Goal: Task Accomplishment & Management: Manage account settings

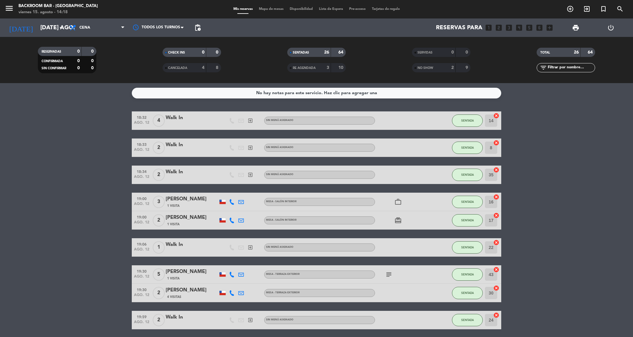
click at [7, 10] on icon "menu" at bounding box center [9, 8] width 9 height 9
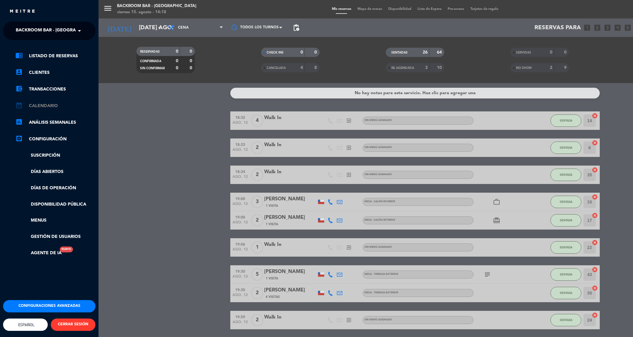
click at [41, 105] on link "calendar_month Calendario" at bounding box center [55, 105] width 80 height 7
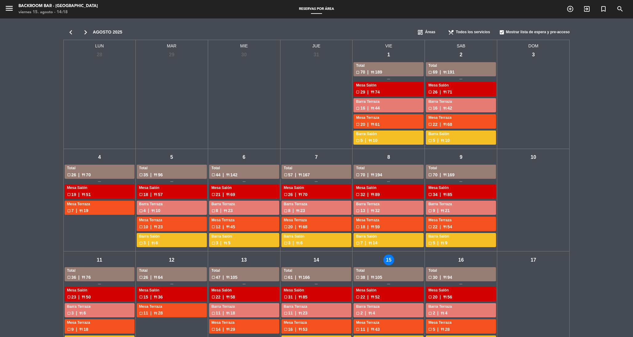
click at [31, 75] on div "chevron_left chevron_right agosto 2025 dashboard Áreas restaurant_menu Todos lo…" at bounding box center [316, 261] width 633 height 486
click at [9, 12] on icon "menu" at bounding box center [9, 8] width 9 height 9
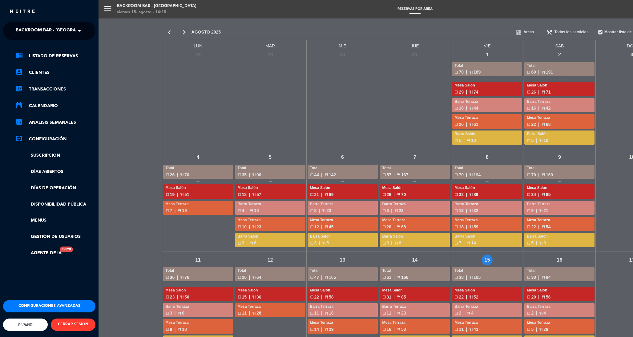
click at [51, 32] on span "Backroom Bar - [GEOGRAPHIC_DATA]" at bounding box center [58, 30] width 85 height 13
click at [46, 46] on div "Backroom Bar" at bounding box center [49, 47] width 92 height 9
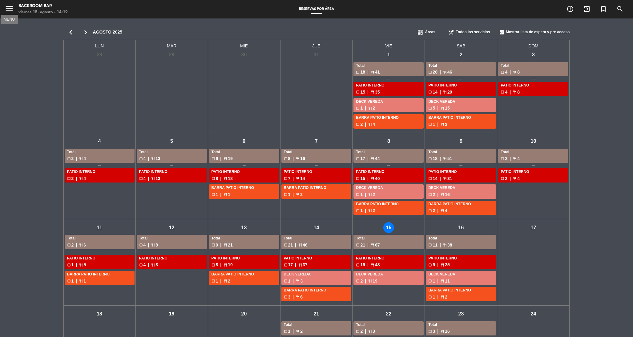
click at [13, 8] on icon "menu" at bounding box center [9, 8] width 9 height 9
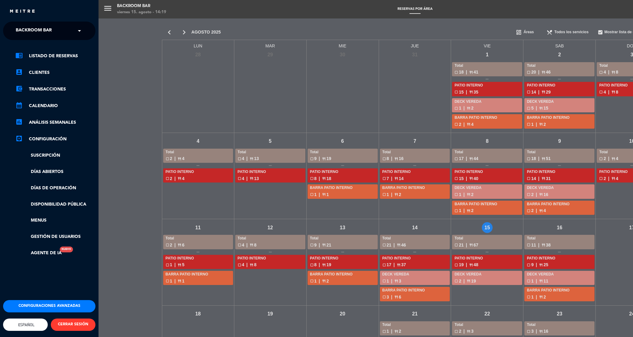
click at [31, 31] on span "Backroom Bar" at bounding box center [34, 30] width 36 height 13
click at [46, 56] on span "Backroom Bar - [GEOGRAPHIC_DATA]" at bounding box center [48, 56] width 85 height 7
